Goal: Information Seeking & Learning: Learn about a topic

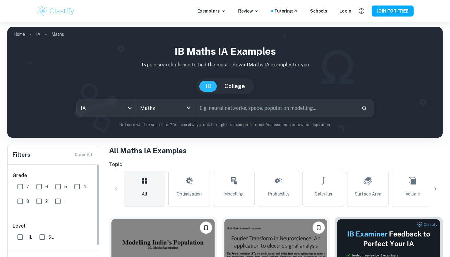
scroll to position [68, 0]
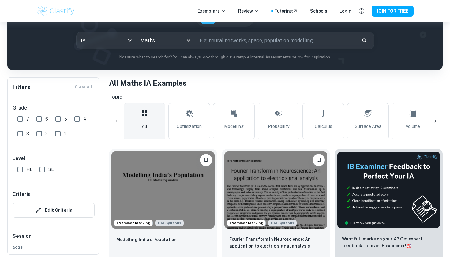
click at [21, 119] on input "7" at bounding box center [20, 119] width 12 height 12
checkbox input "true"
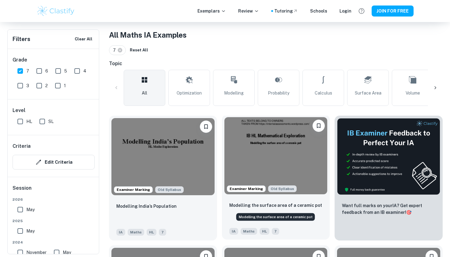
scroll to position [115, 0]
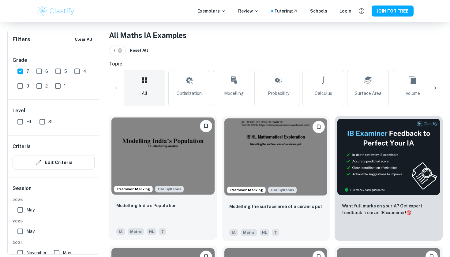
click at [169, 155] on img at bounding box center [162, 156] width 103 height 77
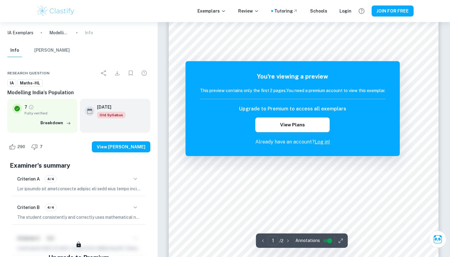
scroll to position [28, 0]
click at [314, 116] on div "Upgrade to Premium to access all exemplars View Plans" at bounding box center [293, 118] width 186 height 27
click at [314, 120] on button "View Plans" at bounding box center [292, 125] width 74 height 15
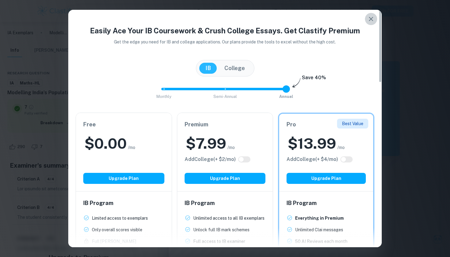
click at [372, 19] on icon "button" at bounding box center [371, 18] width 7 height 7
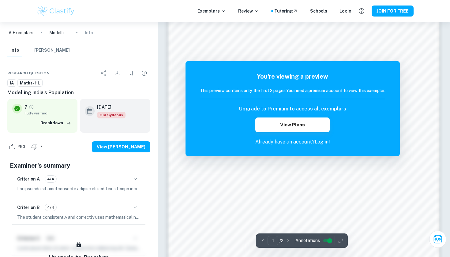
scroll to position [482, 0]
click at [320, 138] on p "Already have an account? Log in!" at bounding box center [293, 141] width 186 height 7
click at [322, 141] on link "Log in!" at bounding box center [322, 142] width 15 height 6
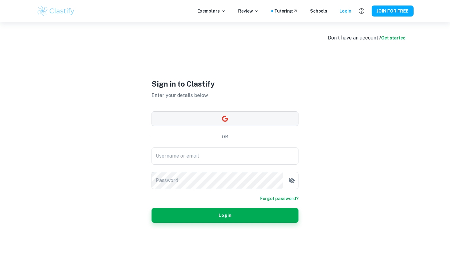
click at [247, 116] on button "button" at bounding box center [225, 118] width 147 height 15
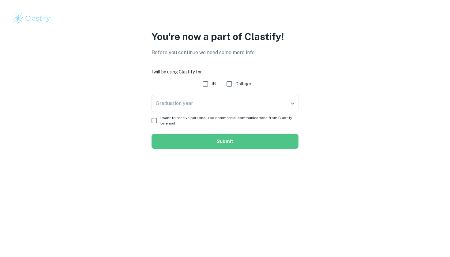
click at [251, 143] on button "Submit" at bounding box center [225, 141] width 147 height 15
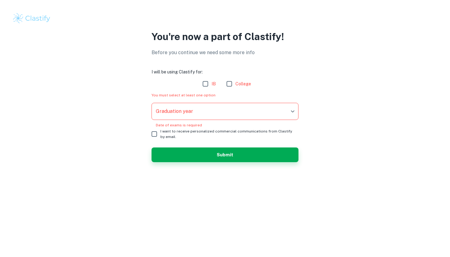
click at [256, 109] on body "We value your privacy We use cookies to enhance your browsing experience, serve…" at bounding box center [225, 128] width 450 height 257
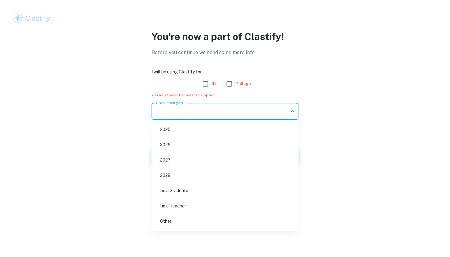
click at [238, 162] on li "2027" at bounding box center [225, 160] width 142 height 14
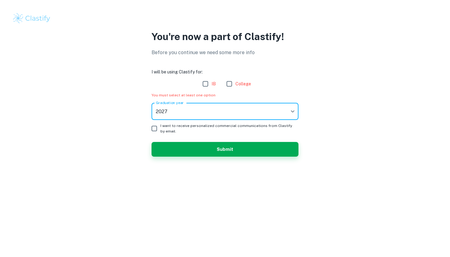
click at [204, 82] on input "IB" at bounding box center [205, 84] width 12 height 12
checkbox input "true"
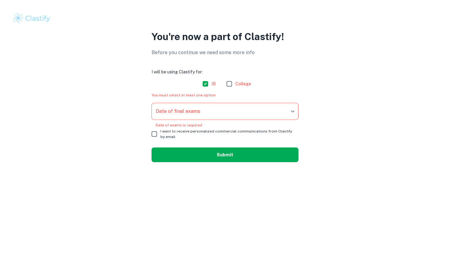
click at [215, 157] on button "Submit" at bounding box center [225, 155] width 147 height 15
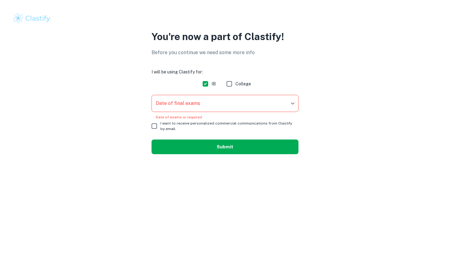
click at [226, 142] on button "Submit" at bounding box center [225, 147] width 147 height 15
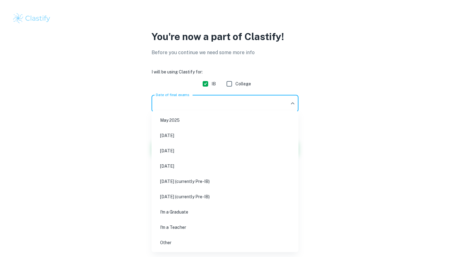
click at [211, 110] on body "We value your privacy We use cookies to enhance your browsing experience, serve…" at bounding box center [225, 128] width 450 height 257
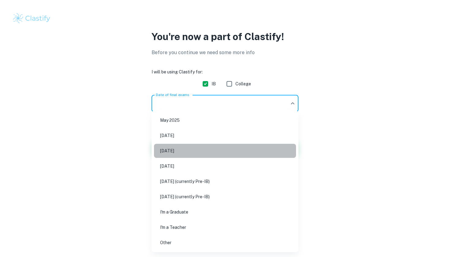
click at [196, 154] on li "[DATE]" at bounding box center [225, 151] width 142 height 14
type input "M26"
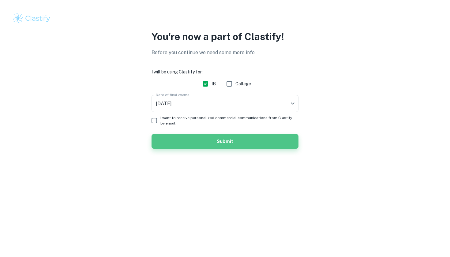
click at [201, 143] on button "Submit" at bounding box center [225, 141] width 147 height 15
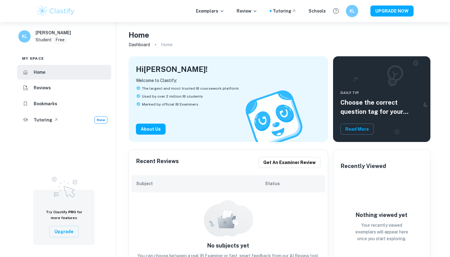
click at [201, 142] on div "Recent Reviews Get an examiner review Subject Status No subjects yet You can ch…" at bounding box center [226, 212] width 205 height 141
click at [56, 72] on li "Home" at bounding box center [64, 72] width 94 height 15
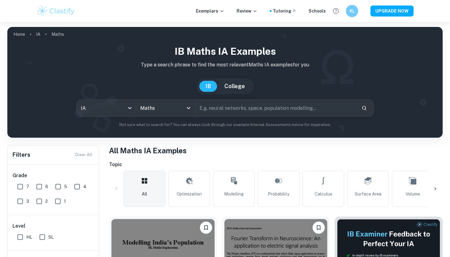
scroll to position [63, 0]
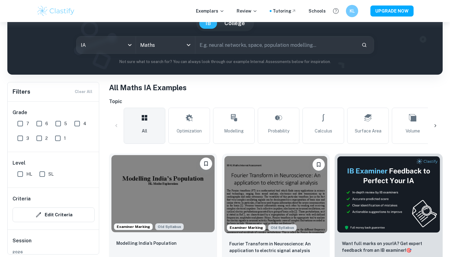
click at [178, 207] on img at bounding box center [162, 193] width 103 height 77
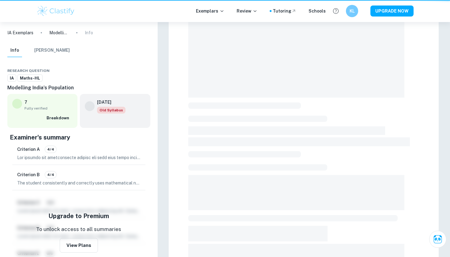
click at [178, 207] on div at bounding box center [304, 153] width 270 height 382
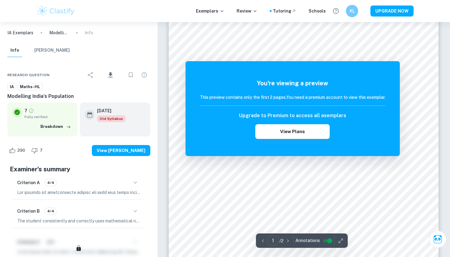
scroll to position [42, 0]
click at [341, 241] on icon "button" at bounding box center [341, 241] width 6 height 6
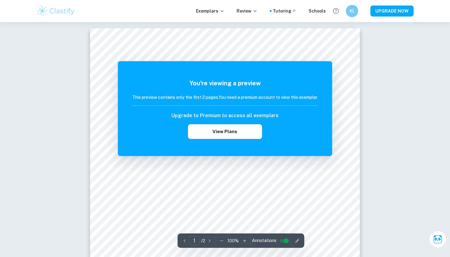
scroll to position [0, 0]
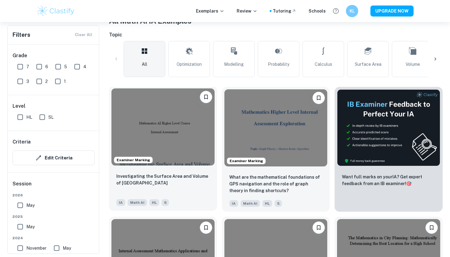
scroll to position [151, 0]
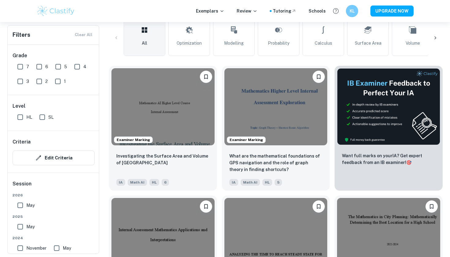
click at [25, 67] on input "7" at bounding box center [20, 67] width 12 height 12
checkbox input "true"
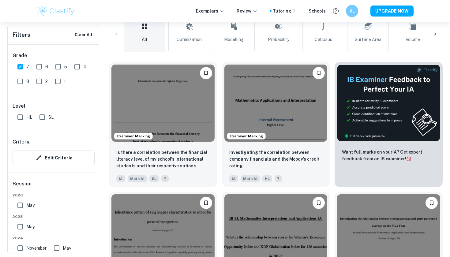
scroll to position [169, 0]
click at [176, 113] on img at bounding box center [162, 102] width 103 height 77
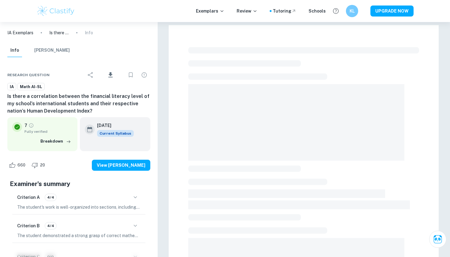
click at [176, 113] on div at bounding box center [304, 216] width 270 height 382
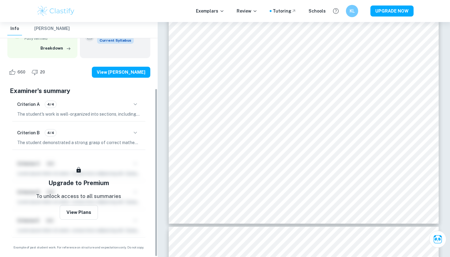
scroll to position [93, 0]
click at [133, 106] on icon "button" at bounding box center [135, 104] width 7 height 7
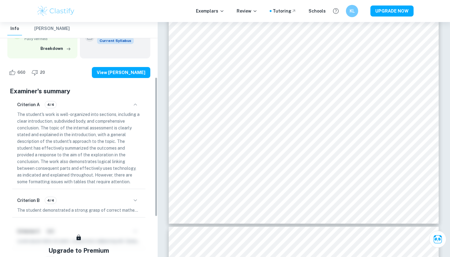
click at [51, 104] on span "4/4" at bounding box center [50, 105] width 11 height 6
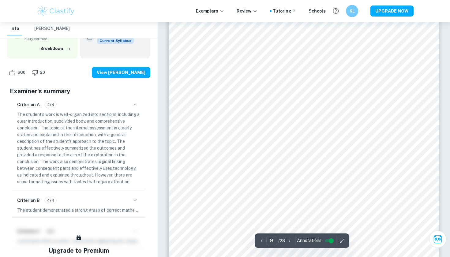
scroll to position [3040, 0]
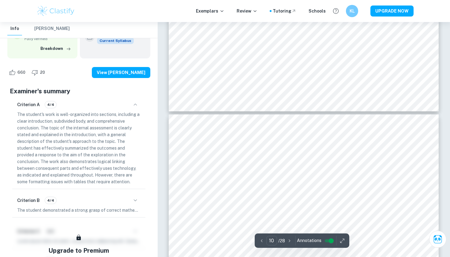
type input "11"
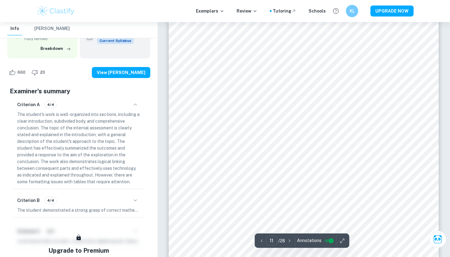
scroll to position [3742, 0]
click at [347, 241] on div "11 ​ / 28 Annotations" at bounding box center [302, 241] width 95 height 14
click at [340, 241] on icon "button" at bounding box center [342, 241] width 6 height 6
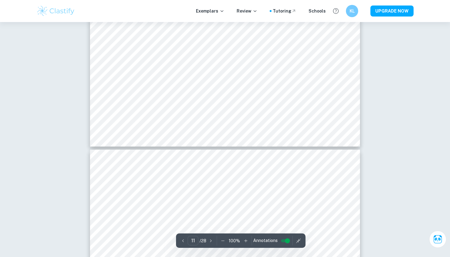
scroll to position [3757, 0]
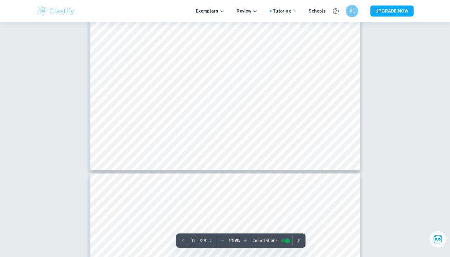
type input "12"
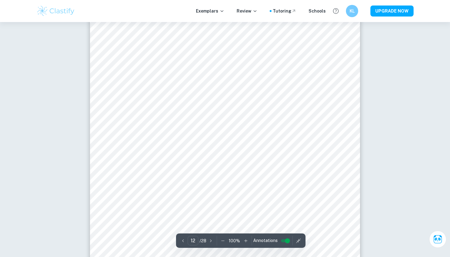
scroll to position [3914, 0]
